Goal: Task Accomplishment & Management: Use online tool/utility

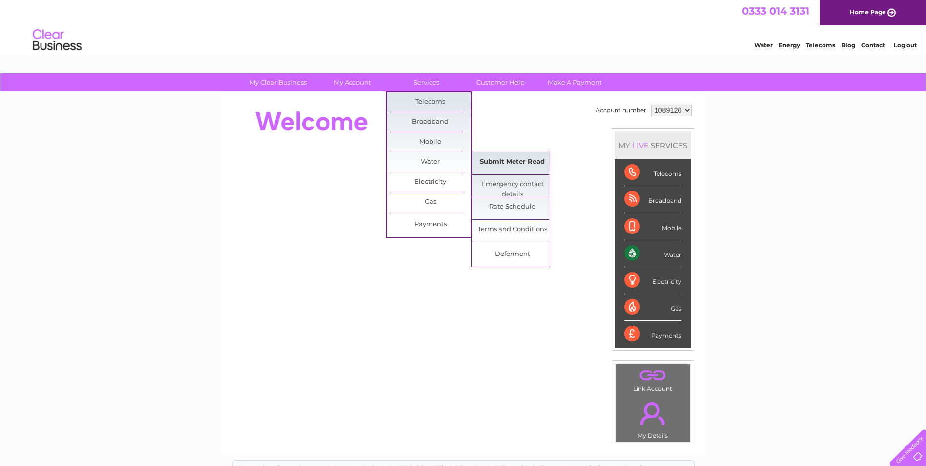
click at [534, 164] on link "Submit Meter Read" at bounding box center [512, 162] width 81 height 20
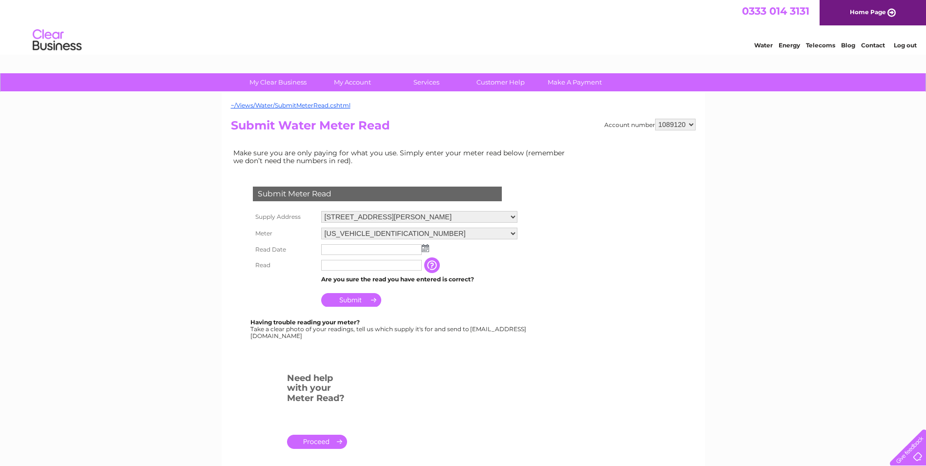
click at [683, 126] on select "1089120 1089121" at bounding box center [675, 125] width 41 height 12
select select "1089121"
click at [655, 119] on select "1089120 1089121" at bounding box center [675, 125] width 41 height 12
click at [350, 250] on input "text" at bounding box center [372, 250] width 102 height 12
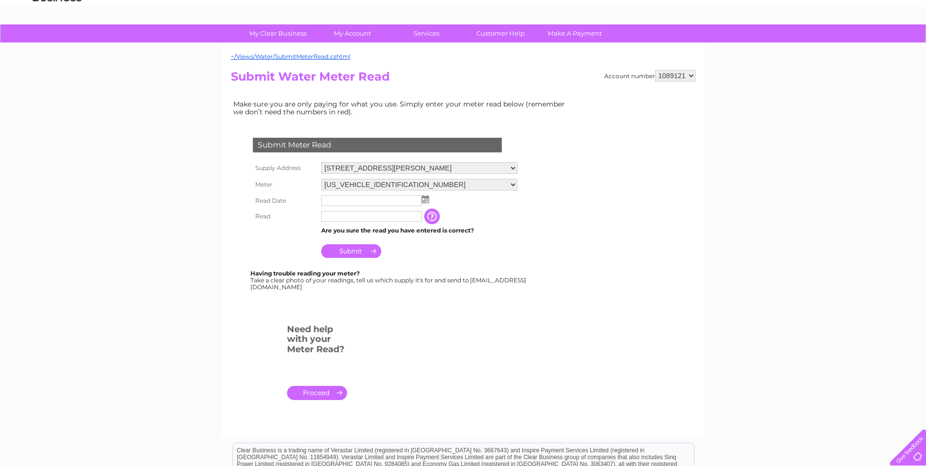
click at [426, 199] on img at bounding box center [425, 199] width 7 height 8
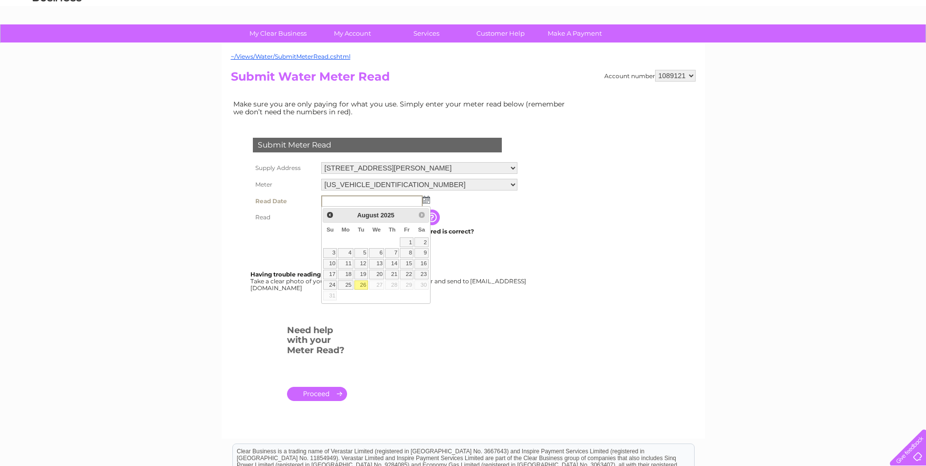
click at [361, 284] on link "26" at bounding box center [361, 285] width 14 height 10
type input "2025/08/26"
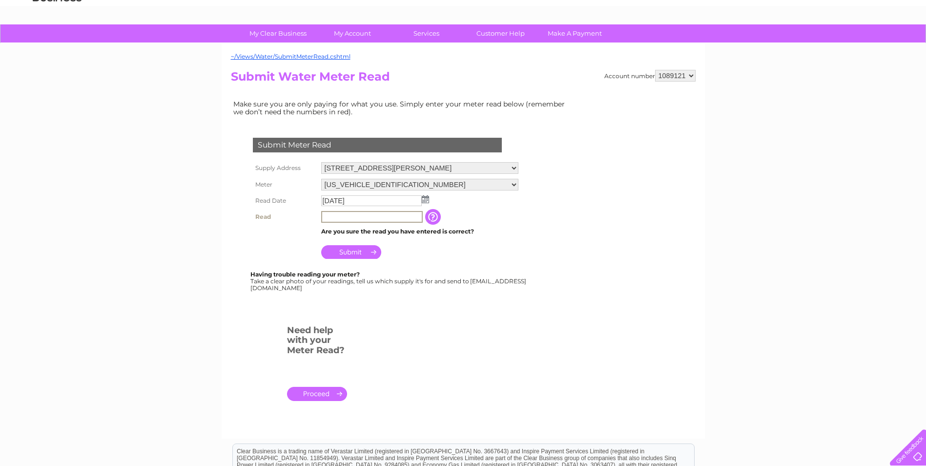
click at [369, 215] on input "text" at bounding box center [372, 217] width 102 height 12
type input "2236"
click at [347, 252] on input "Submit" at bounding box center [351, 251] width 60 height 14
